Goal: Information Seeking & Learning: Learn about a topic

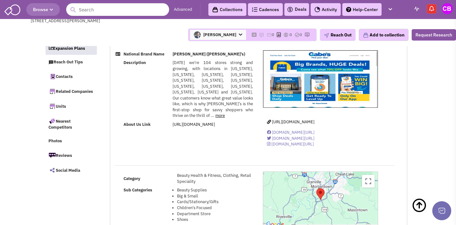
select select
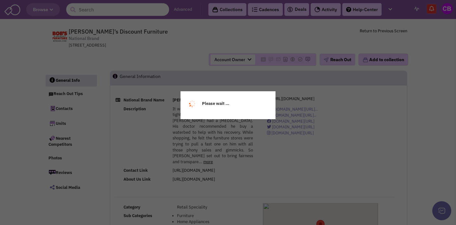
select select
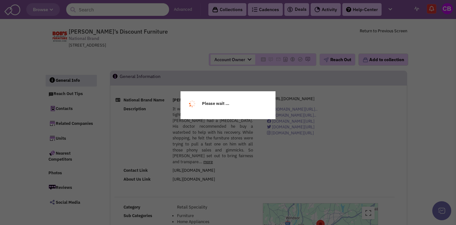
select select
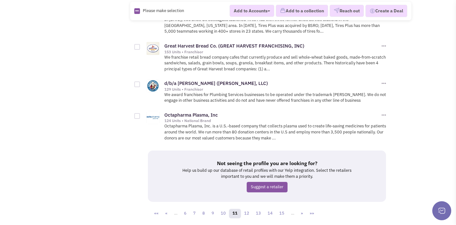
scroll to position [807, 0]
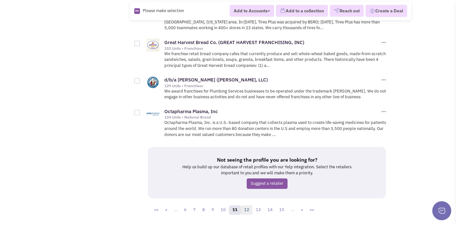
click at [245, 205] on link "12" at bounding box center [247, 210] width 12 height 10
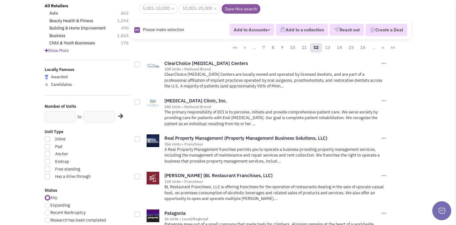
scroll to position [55, 0]
click at [178, 100] on link "Dialysis Clinic, Inc." at bounding box center [195, 101] width 63 height 6
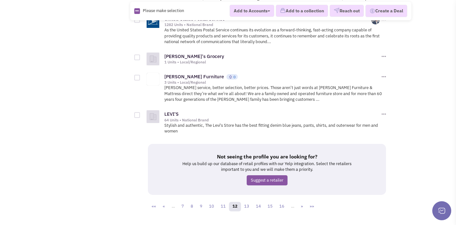
scroll to position [816, 0]
click at [246, 202] on link "13" at bounding box center [247, 207] width 12 height 10
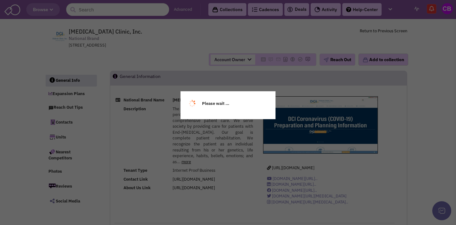
select select
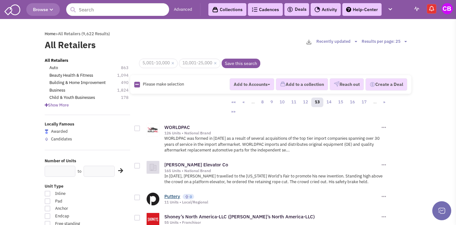
click at [170, 193] on link "Puttery" at bounding box center [172, 196] width 16 height 6
click at [174, 62] on link "×" at bounding box center [172, 64] width 3 height 6
checkbox input "false"
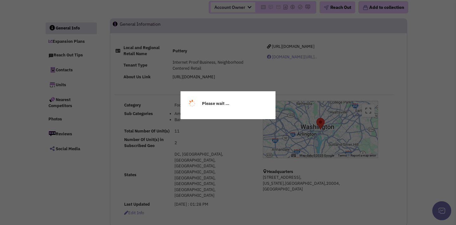
select select
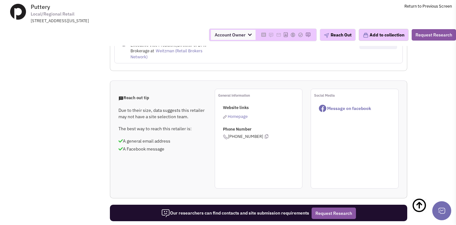
scroll to position [470, 0]
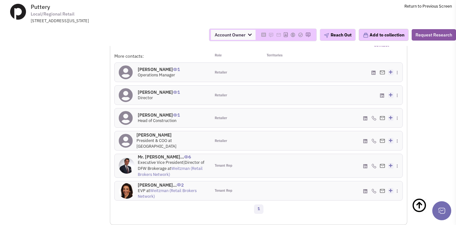
select select
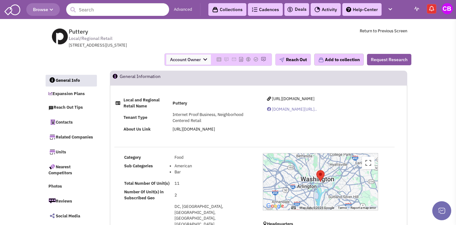
scroll to position [0, 0]
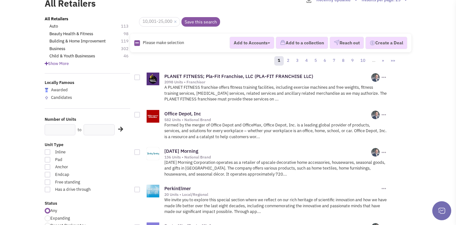
scroll to position [54, 0]
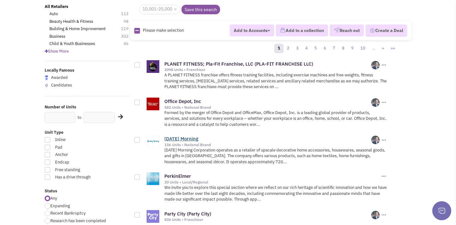
click at [186, 136] on link "Tuesday Morning" at bounding box center [181, 139] width 34 height 6
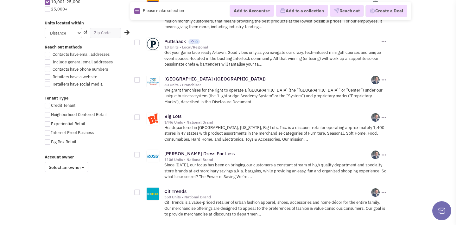
scroll to position [405, 0]
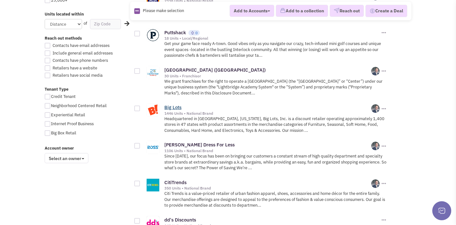
click at [171, 104] on link "Big Lots" at bounding box center [172, 107] width 17 height 6
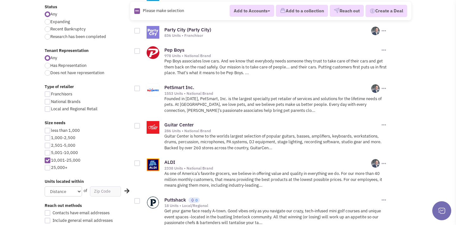
scroll to position [213, 0]
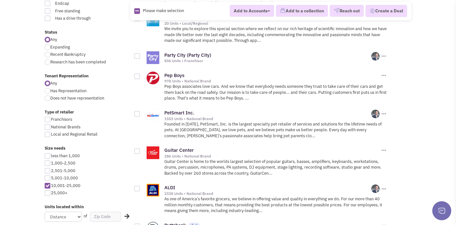
click at [47, 89] on div "Any Has Representation Does not have representation" at bounding box center [88, 91] width 94 height 22
click at [47, 88] on div at bounding box center [48, 91] width 6 height 6
click at [50, 89] on input "Has Representation" at bounding box center [52, 91] width 4 height 4
radio input "true"
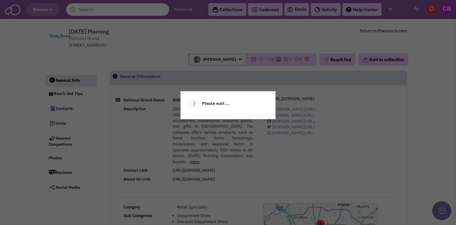
select select
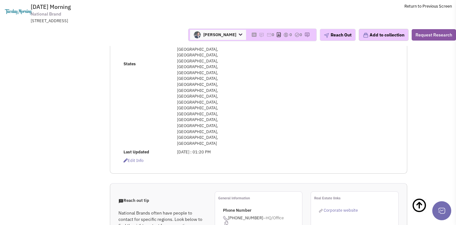
scroll to position [296, 0]
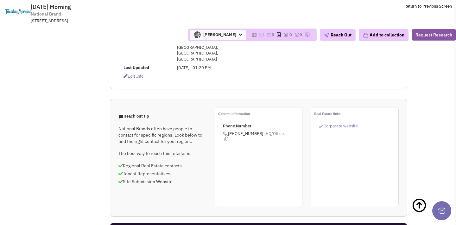
select select
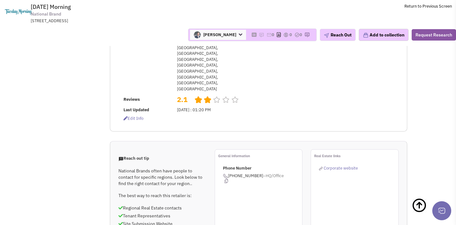
scroll to position [391, 0]
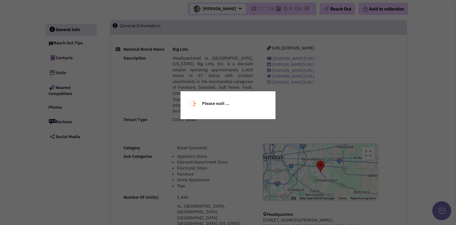
select select
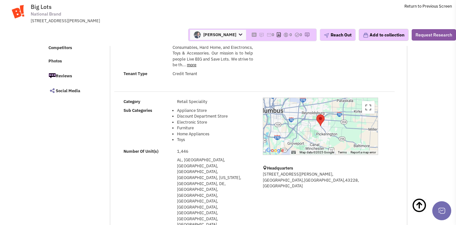
scroll to position [54, 0]
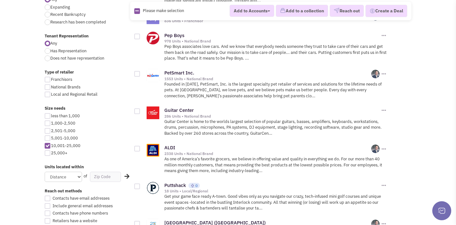
scroll to position [253, 0]
click at [49, 84] on div at bounding box center [48, 87] width 6 height 6
click at [51, 86] on input "National Brands" at bounding box center [53, 88] width 4 height 4
checkbox input "true"
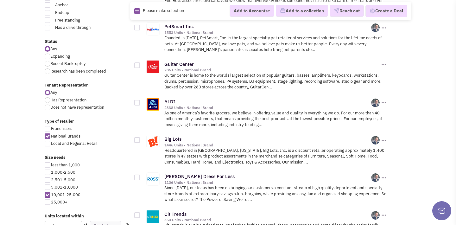
scroll to position [210, 0]
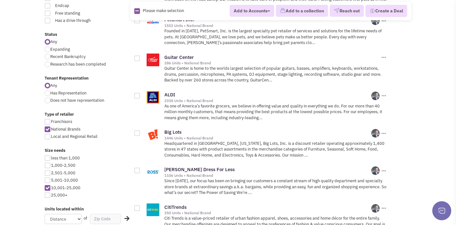
click at [47, 134] on div at bounding box center [48, 137] width 6 height 6
click at [51, 135] on input "Local and Regional Retail" at bounding box center [53, 137] width 4 height 4
checkbox input "true"
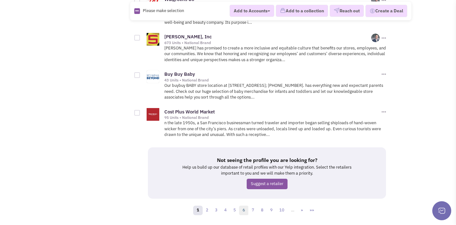
scroll to position [905, 0]
click at [206, 206] on link "2" at bounding box center [207, 211] width 10 height 10
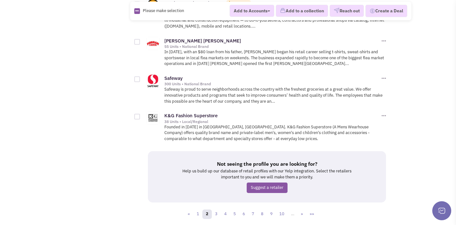
scroll to position [855, 0]
click at [217, 210] on link "3" at bounding box center [217, 215] width 10 height 10
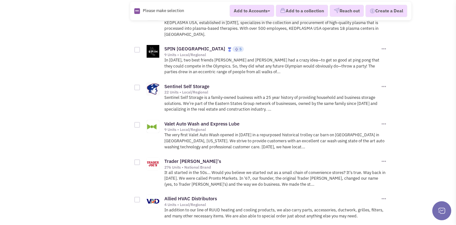
scroll to position [700, 0]
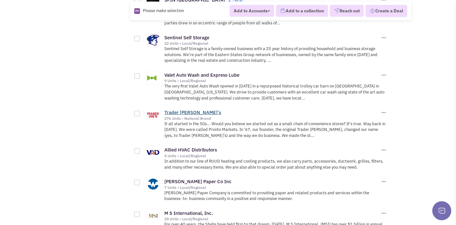
click at [178, 109] on link "Trader [PERSON_NAME]'s" at bounding box center [192, 112] width 57 height 6
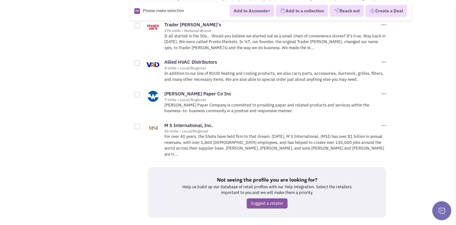
scroll to position [789, 0]
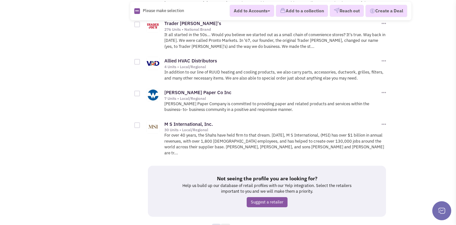
click at [227, 224] on link "4" at bounding box center [226, 229] width 10 height 10
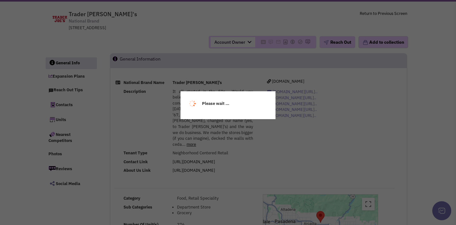
select select
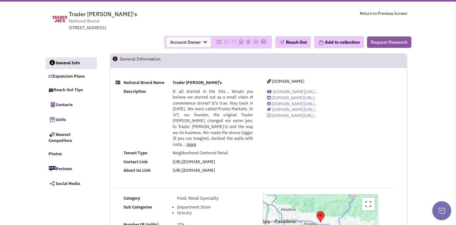
select select
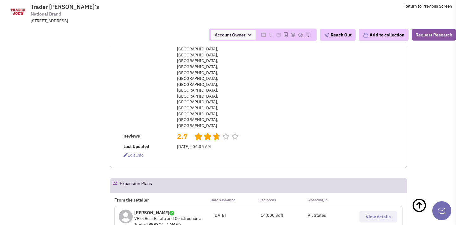
scroll to position [164, 0]
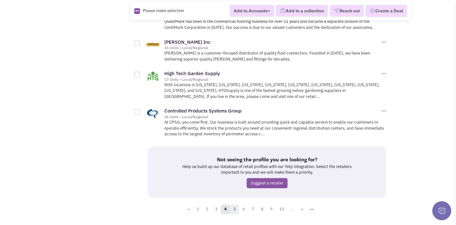
scroll to position [882, 0]
click at [234, 205] on link "5" at bounding box center [235, 210] width 10 height 10
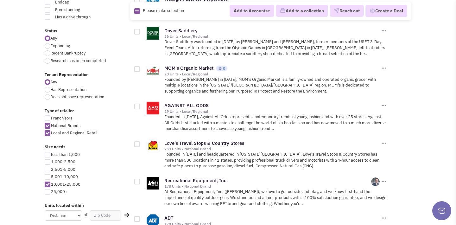
scroll to position [215, 0]
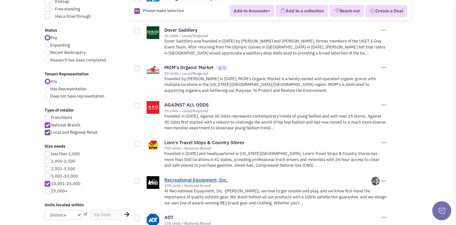
click at [205, 177] on link "Recreational Equipment, Inc." at bounding box center [195, 180] width 63 height 6
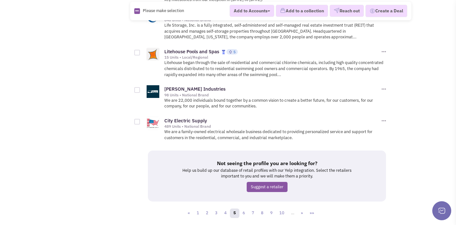
scroll to position [833, 0]
click at [242, 209] on link "6" at bounding box center [244, 214] width 10 height 10
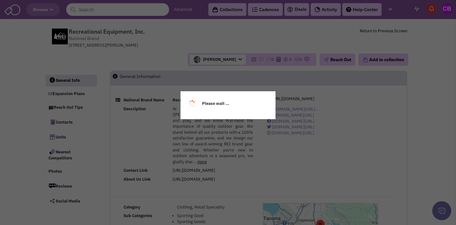
select select
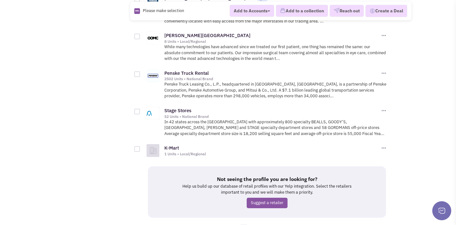
scroll to position [847, 0]
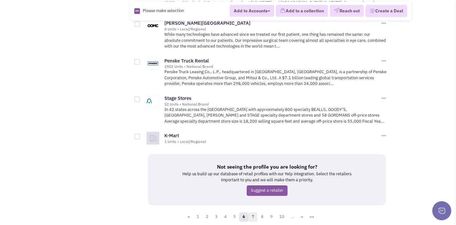
click at [252, 212] on link "7" at bounding box center [253, 217] width 10 height 10
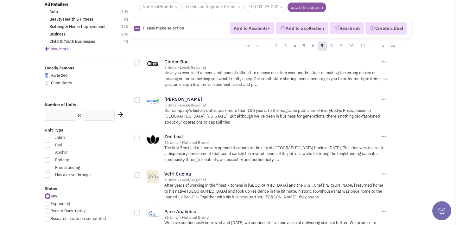
scroll to position [56, 0]
click at [176, 135] on link "Zen Leaf" at bounding box center [173, 137] width 19 height 6
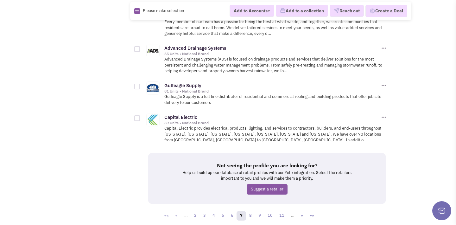
scroll to position [888, 0]
click at [254, 211] on link "8" at bounding box center [251, 216] width 10 height 10
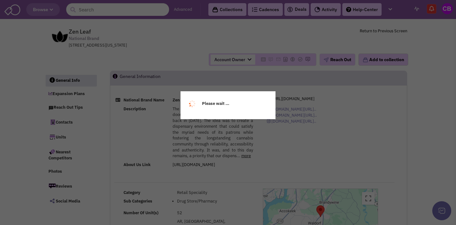
select select
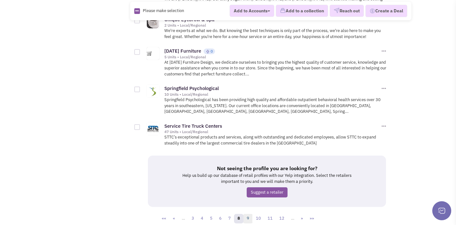
scroll to position [816, 0]
click at [245, 214] on link "9" at bounding box center [248, 219] width 10 height 10
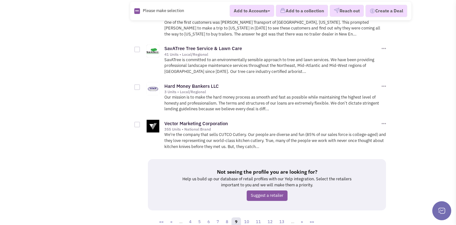
scroll to position [905, 0]
click at [247, 218] on link "10" at bounding box center [247, 223] width 12 height 10
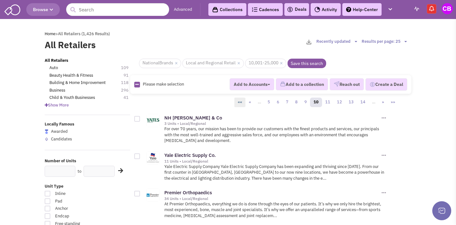
click at [243, 101] on link "««" at bounding box center [239, 103] width 11 height 10
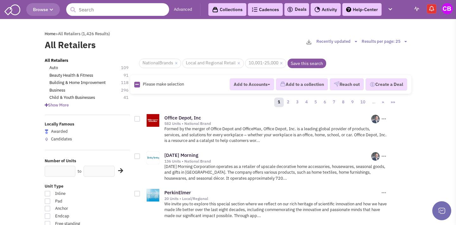
click at [128, 15] on input "text" at bounding box center [117, 9] width 103 height 13
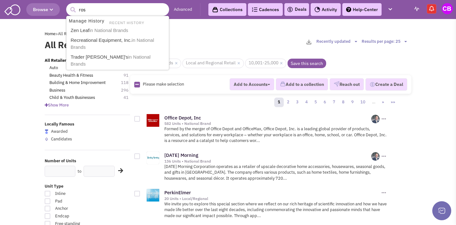
type input "[PERSON_NAME]"
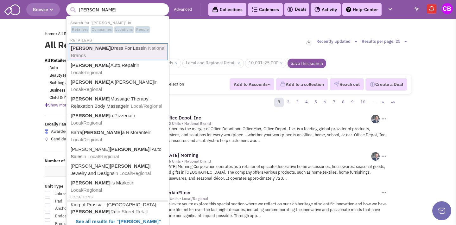
click at [126, 46] on span "in National Brands" at bounding box center [118, 51] width 94 height 13
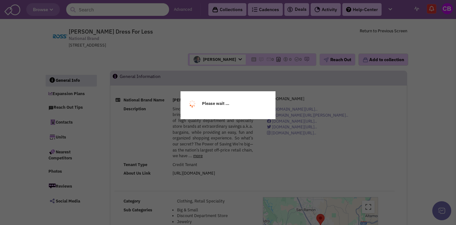
select select
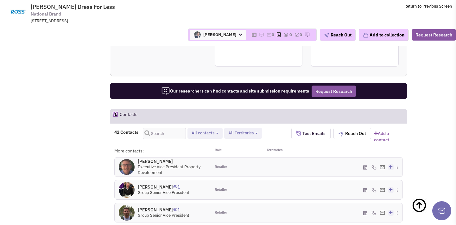
scroll to position [634, 0]
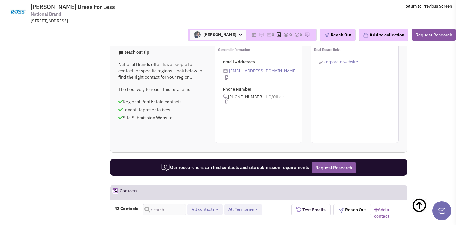
scroll to position [651, 0]
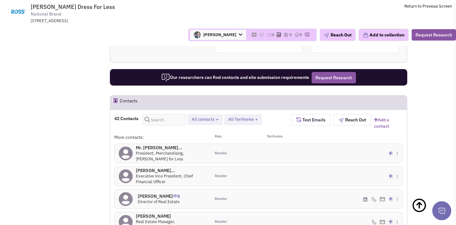
scroll to position [642, 0]
